Goal: Entertainment & Leisure: Consume media (video, audio)

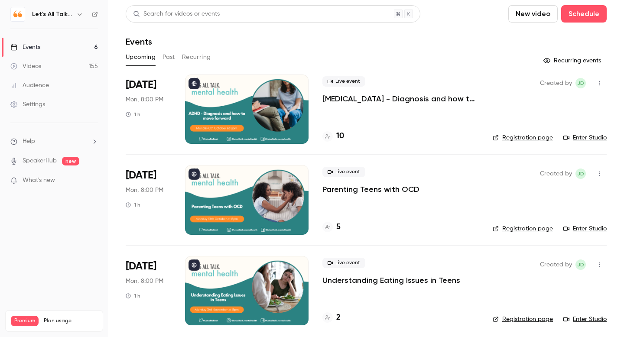
click at [32, 47] on div "Events" at bounding box center [25, 47] width 30 height 9
click at [40, 67] on div "Videos" at bounding box center [25, 66] width 31 height 9
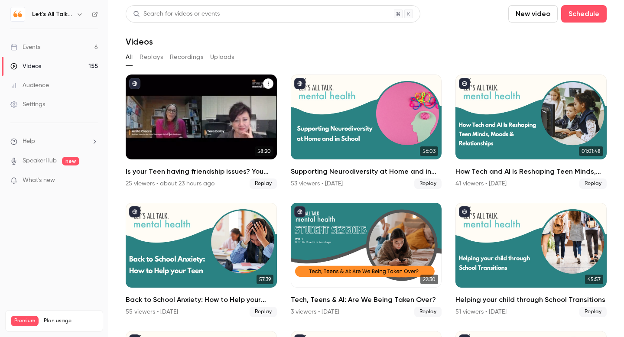
click at [188, 104] on div "Is your Teen having friendship issues? You can help." at bounding box center [201, 116] width 151 height 85
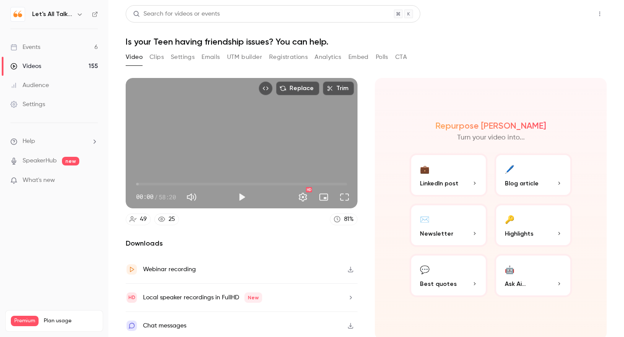
click at [567, 13] on button "Share" at bounding box center [568, 13] width 34 height 17
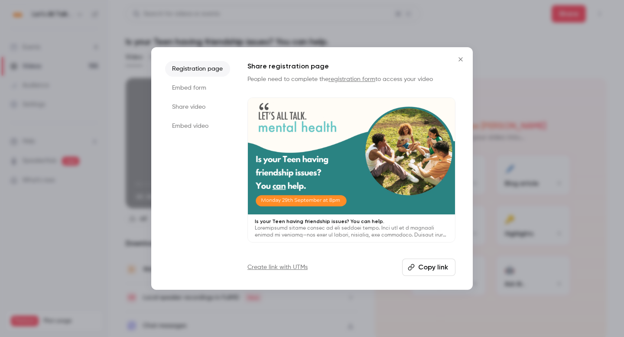
click at [457, 41] on div at bounding box center [312, 168] width 624 height 337
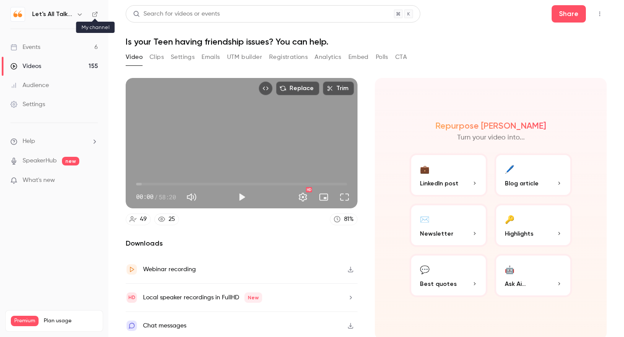
click at [92, 15] on icon at bounding box center [94, 14] width 5 height 5
